Goal: Information Seeking & Learning: Learn about a topic

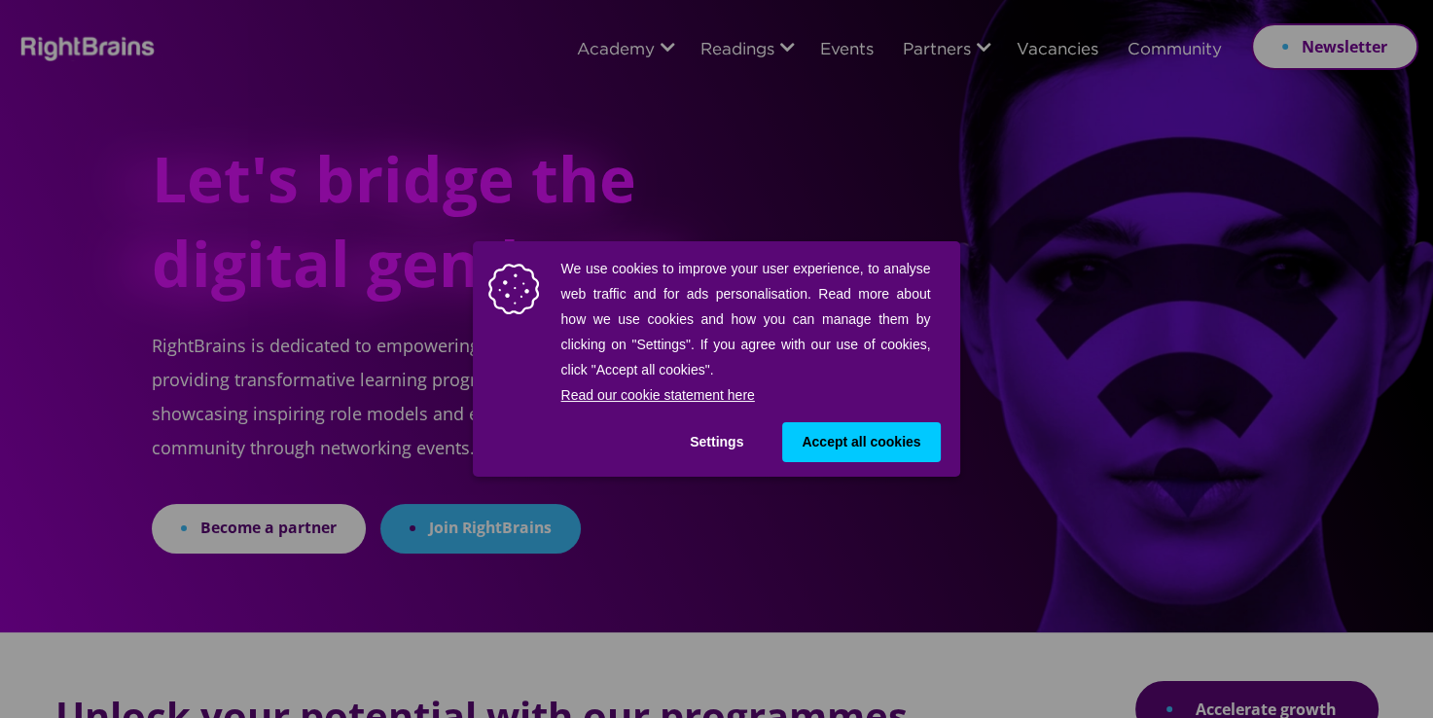
click at [836, 450] on span "Accept all cookies" at bounding box center [861, 442] width 119 height 20
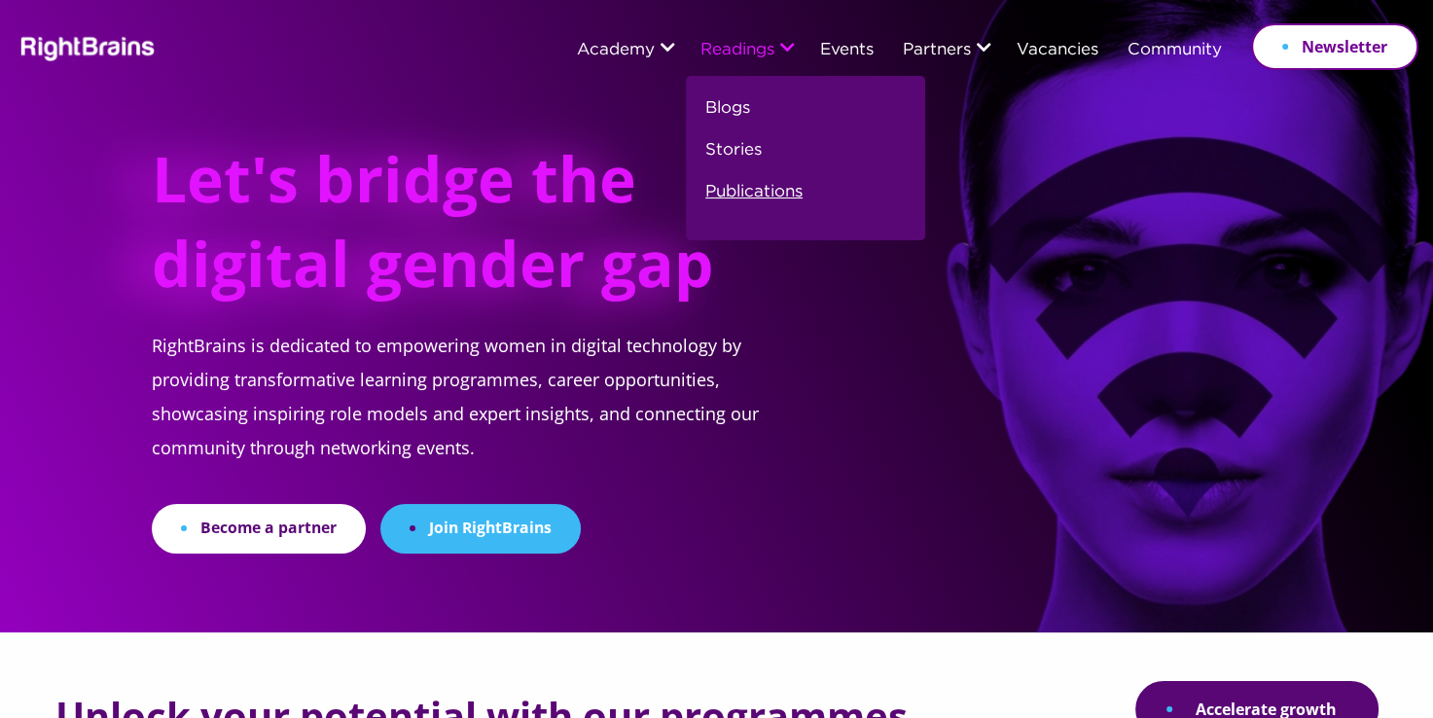
click at [776, 199] on link "Publications" at bounding box center [753, 200] width 97 height 42
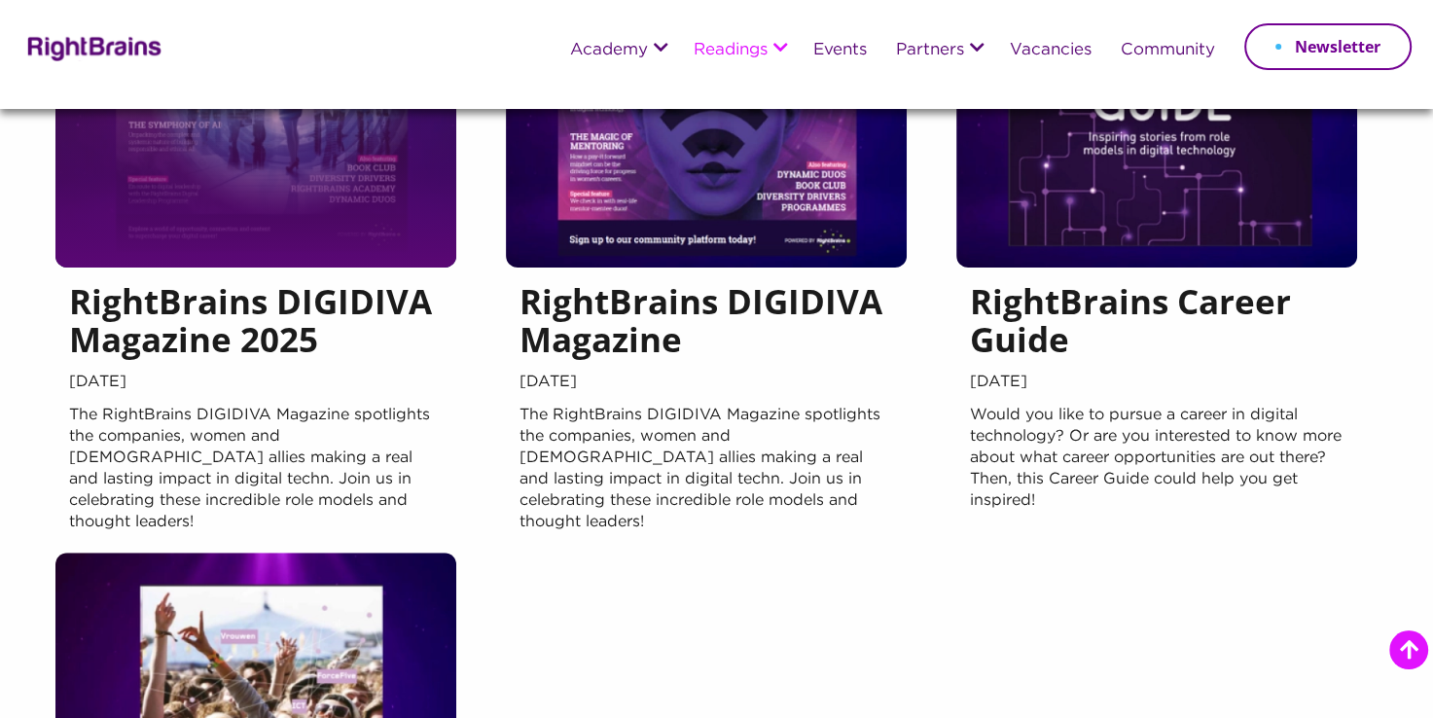
scroll to position [354, 0]
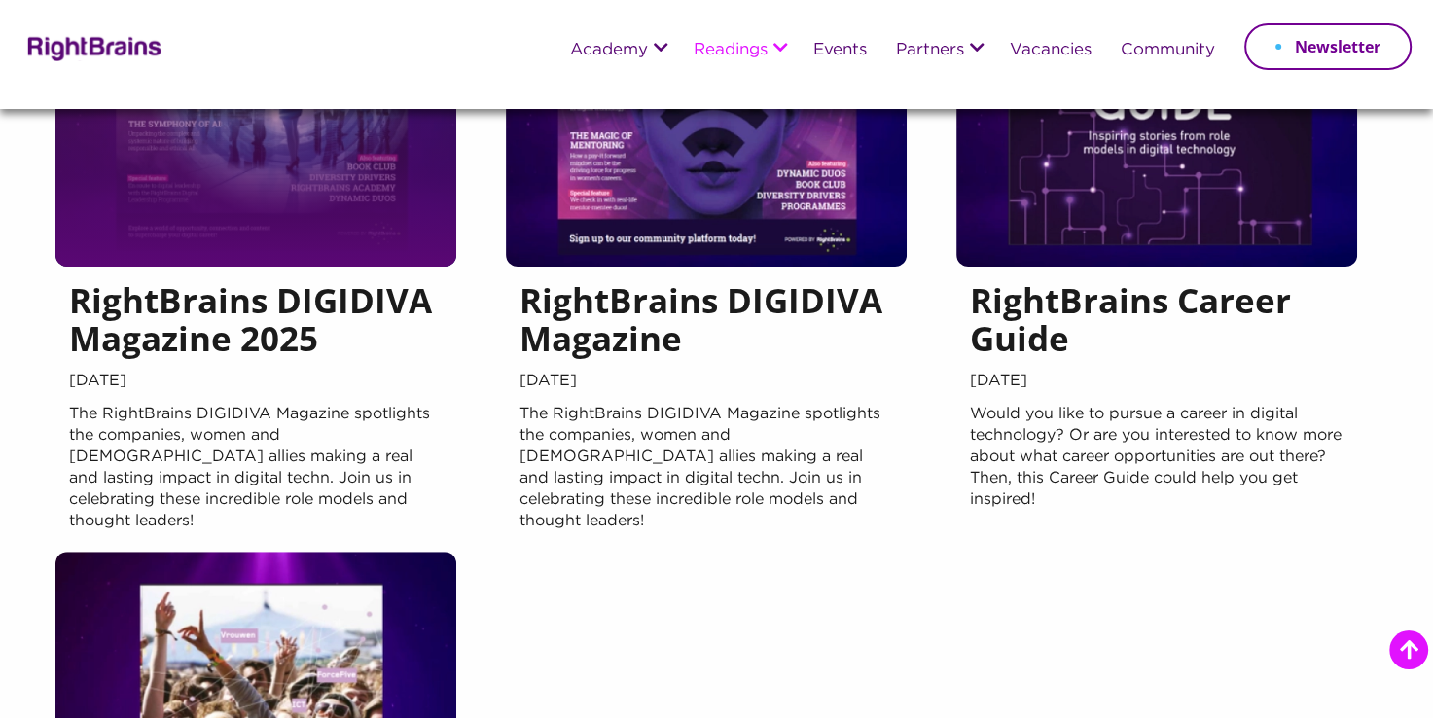
click at [329, 224] on div at bounding box center [255, 71] width 401 height 389
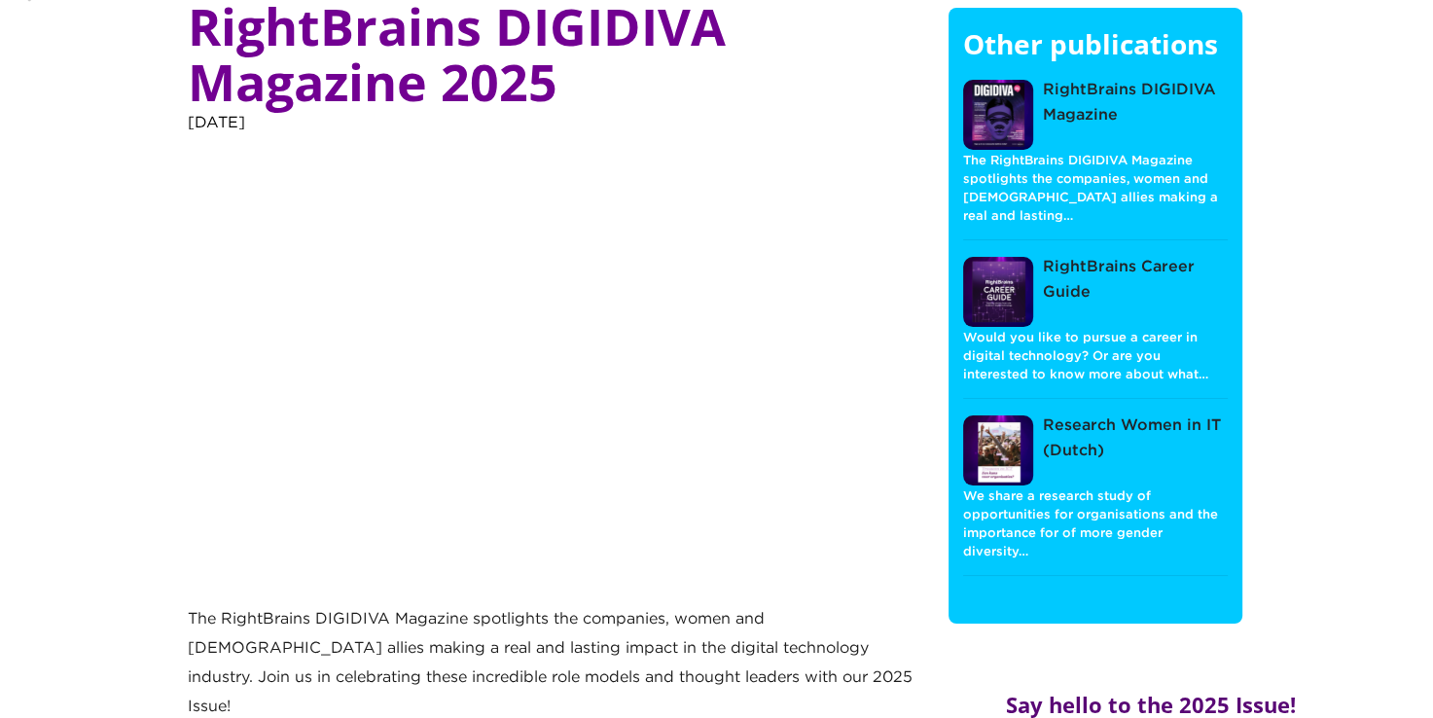
scroll to position [143, 0]
